Goal: Task Accomplishment & Management: Complete application form

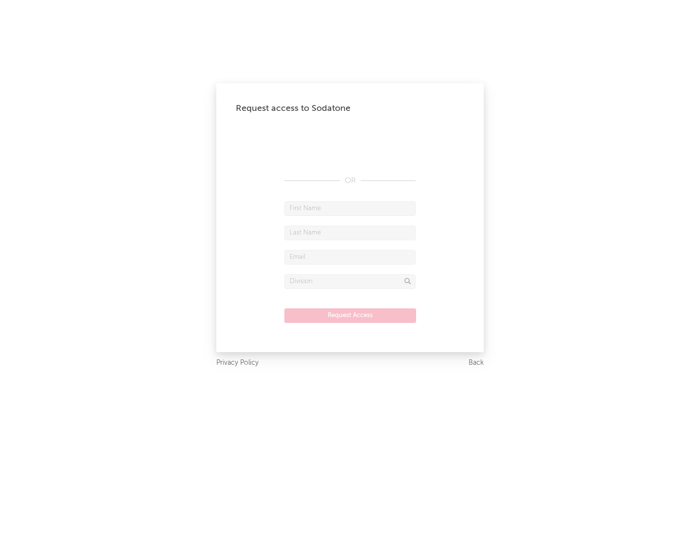
click at [350, 208] on input "text" at bounding box center [349, 208] width 131 height 15
type input "[PERSON_NAME]"
click at [350, 232] on input "text" at bounding box center [349, 233] width 131 height 15
type input "[PERSON_NAME]"
click at [350, 257] on input "text" at bounding box center [349, 257] width 131 height 15
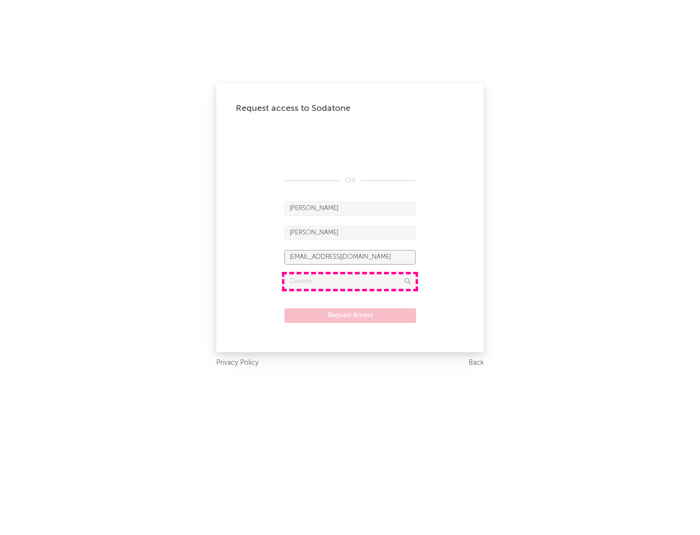
type input "[EMAIL_ADDRESS][DOMAIN_NAME]"
click at [350, 281] on input "text" at bounding box center [349, 281] width 131 height 15
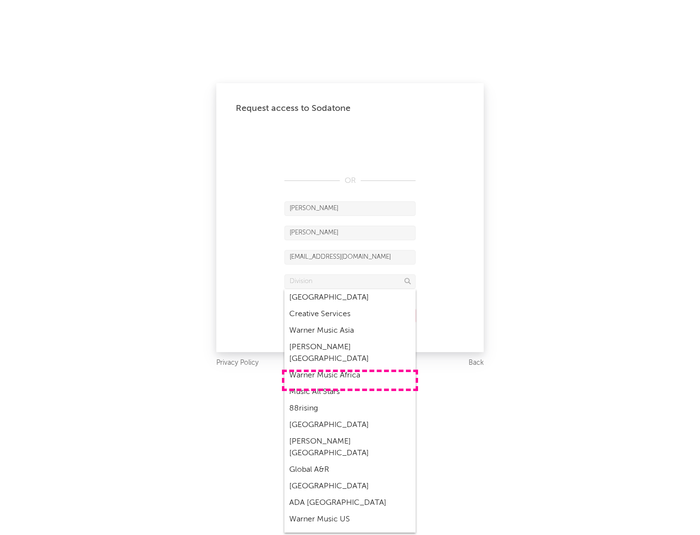
click at [350, 384] on div "Music All Stars" at bounding box center [349, 392] width 131 height 17
type input "Music All Stars"
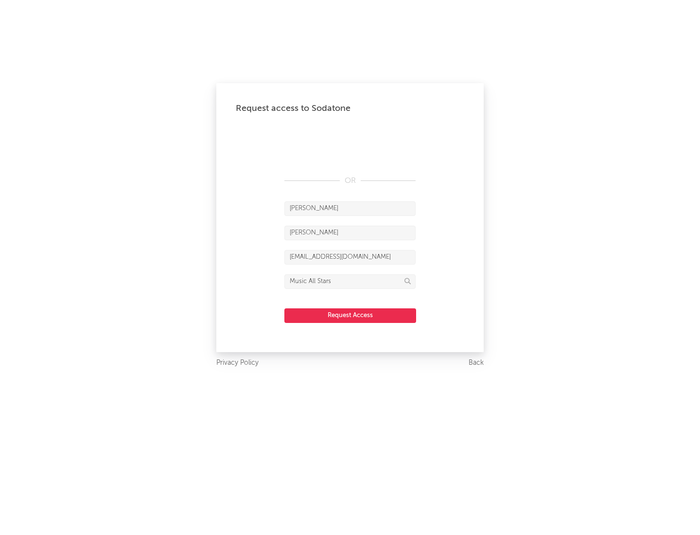
click at [350, 315] on button "Request Access" at bounding box center [350, 315] width 132 height 15
